Goal: Information Seeking & Learning: Understand process/instructions

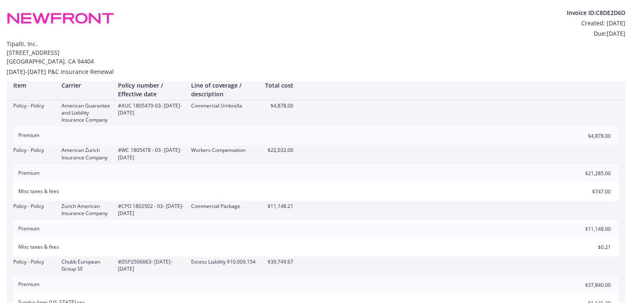
scroll to position [291, 0]
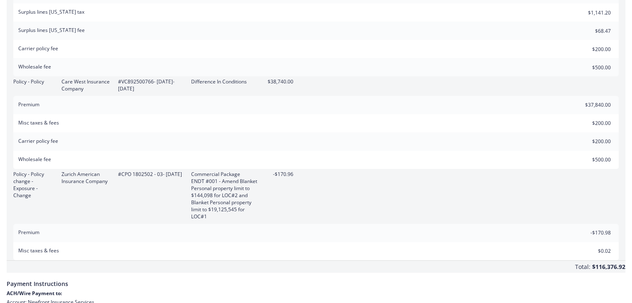
click at [601, 185] on div "Policy - Policy change - Exposure - Change Zurich American Insurance Company #C…" at bounding box center [316, 196] width 619 height 50
click at [606, 286] on span "Payment Instructions" at bounding box center [316, 281] width 619 height 17
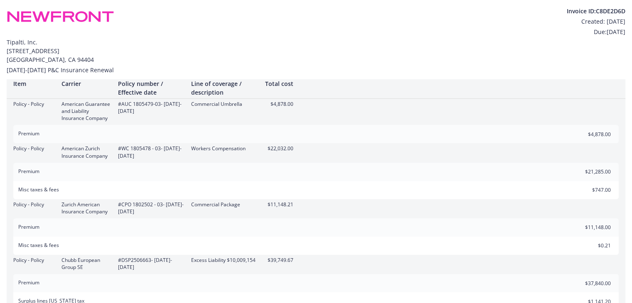
scroll to position [0, 0]
